Goal: Use online tool/utility: Utilize a website feature to perform a specific function

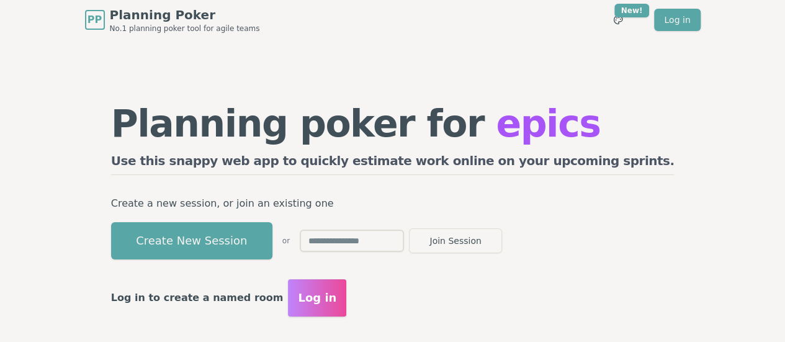
click at [258, 238] on button "Create New Session" at bounding box center [191, 240] width 161 height 37
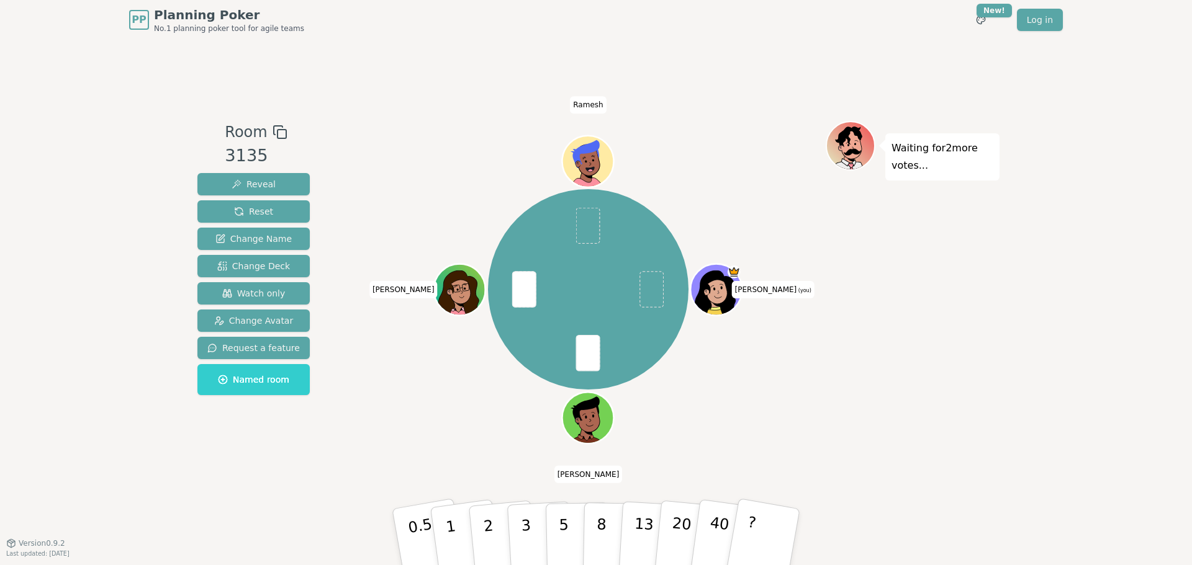
drag, startPoint x: 264, startPoint y: 287, endPoint x: 581, endPoint y: 341, distance: 321.7
click at [266, 288] on span "Watch only" at bounding box center [253, 293] width 63 height 12
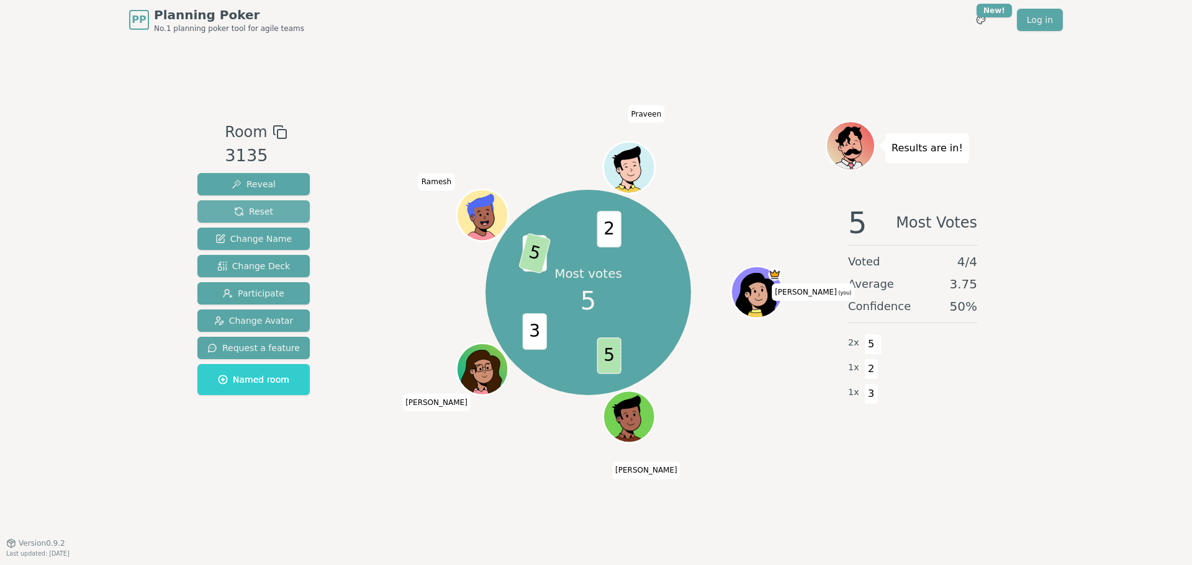
click at [279, 213] on button "Reset" at bounding box center [253, 211] width 112 height 22
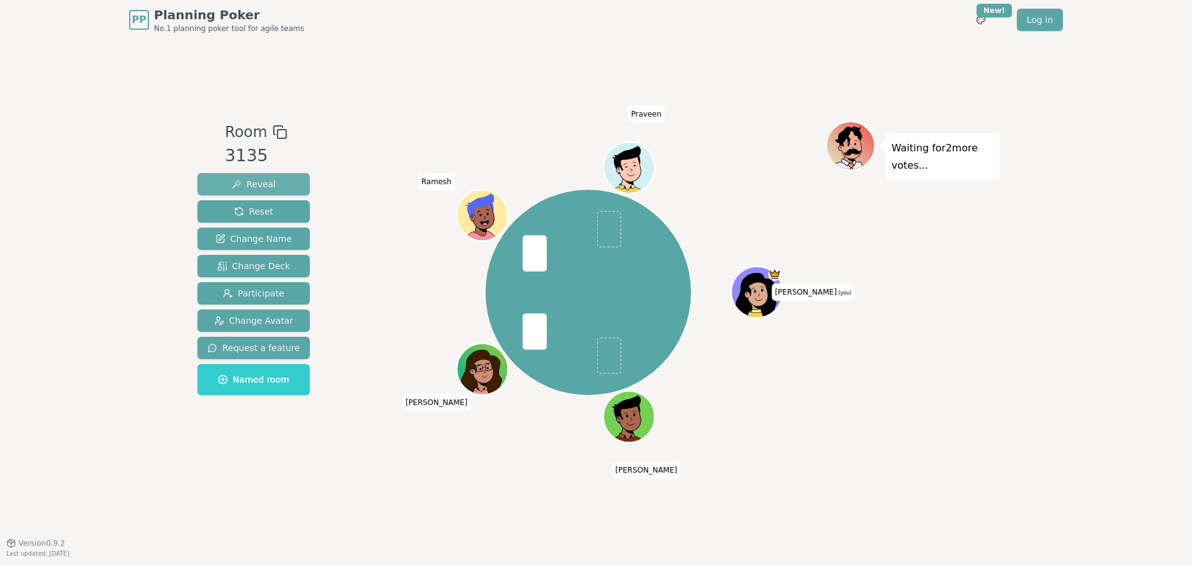
click at [251, 187] on span "Reveal" at bounding box center [254, 184] width 44 height 12
